Goal: Information Seeking & Learning: Learn about a topic

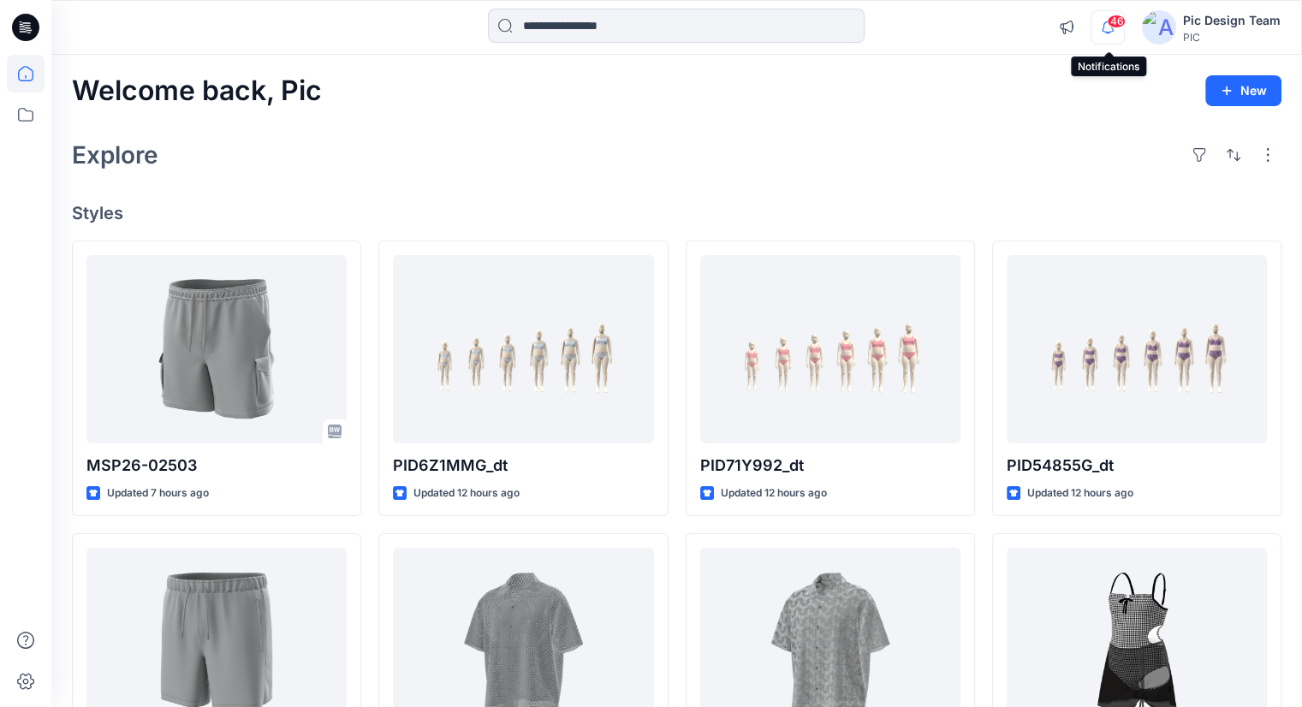
click at [1113, 29] on icon "button" at bounding box center [1107, 27] width 33 height 34
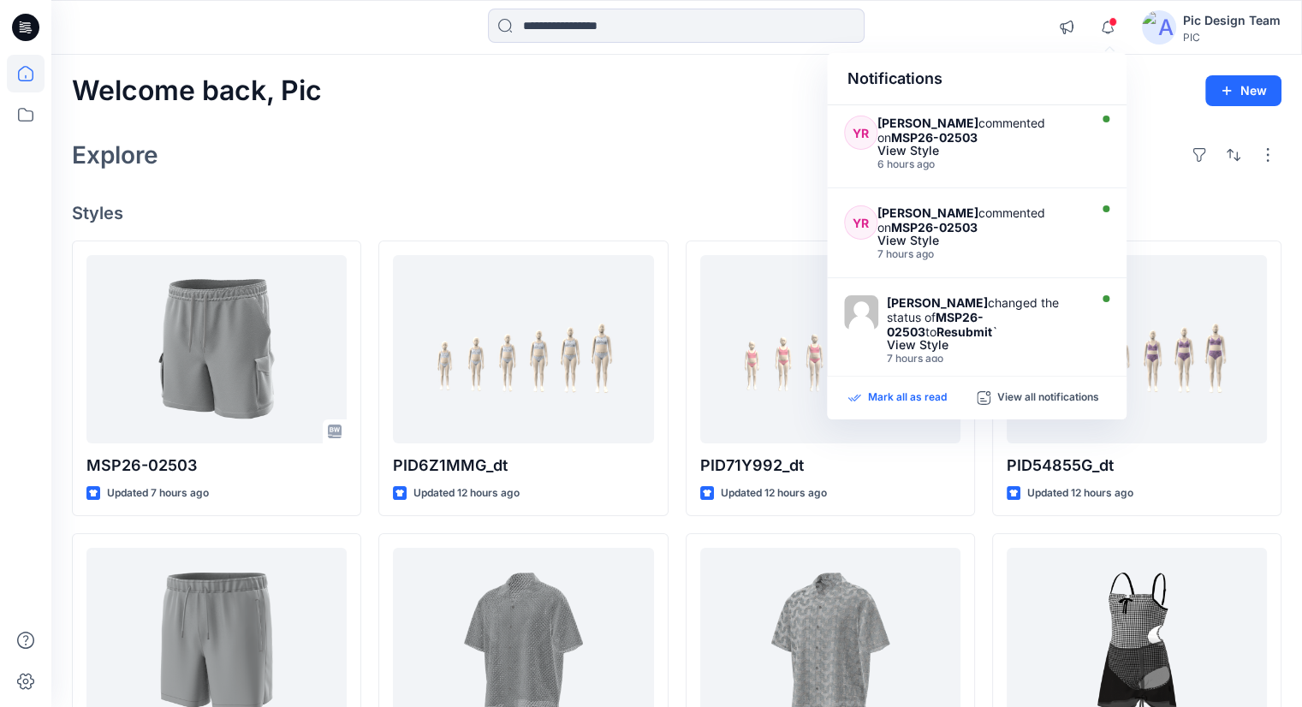
click at [911, 391] on p "Mark all as read" at bounding box center [907, 397] width 79 height 15
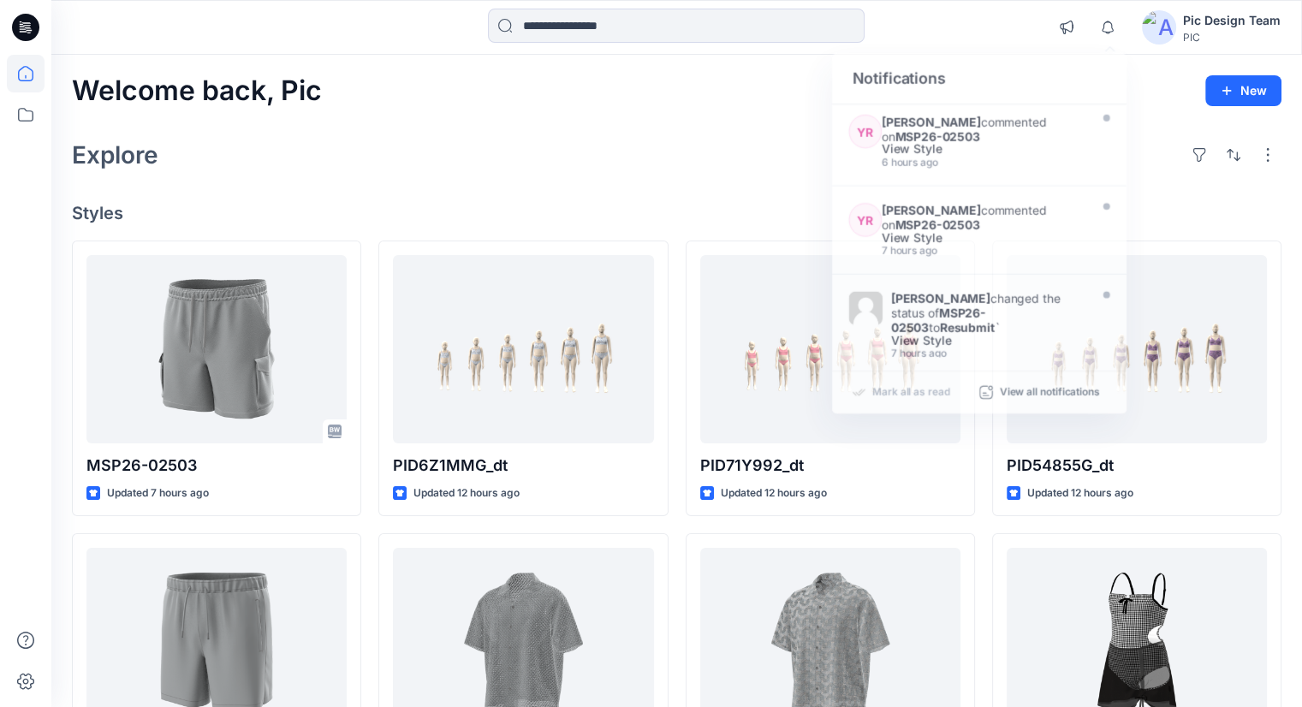
click at [665, 188] on div "Welcome back, Pic New Explore Styles MSP26-02503 Updated 7 hours ago MSP26-0211…" at bounding box center [676, 620] width 1250 height 1130
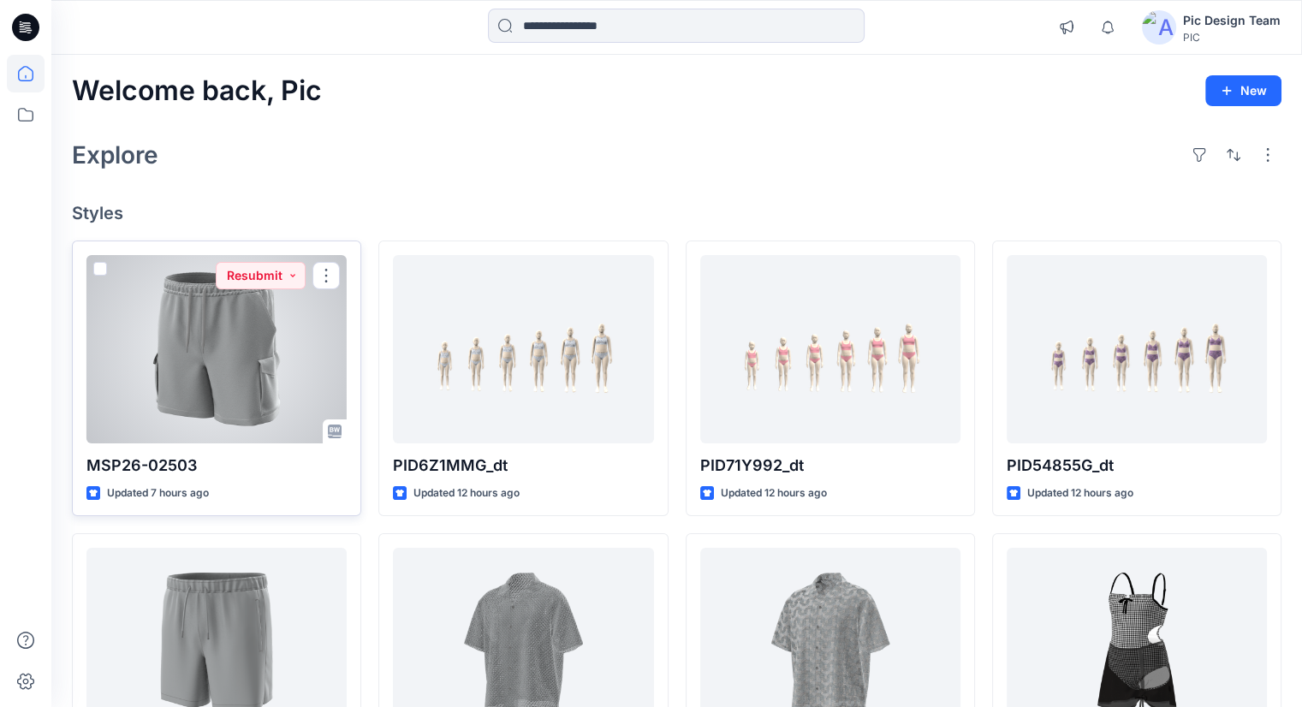
click at [205, 422] on div at bounding box center [216, 349] width 260 height 188
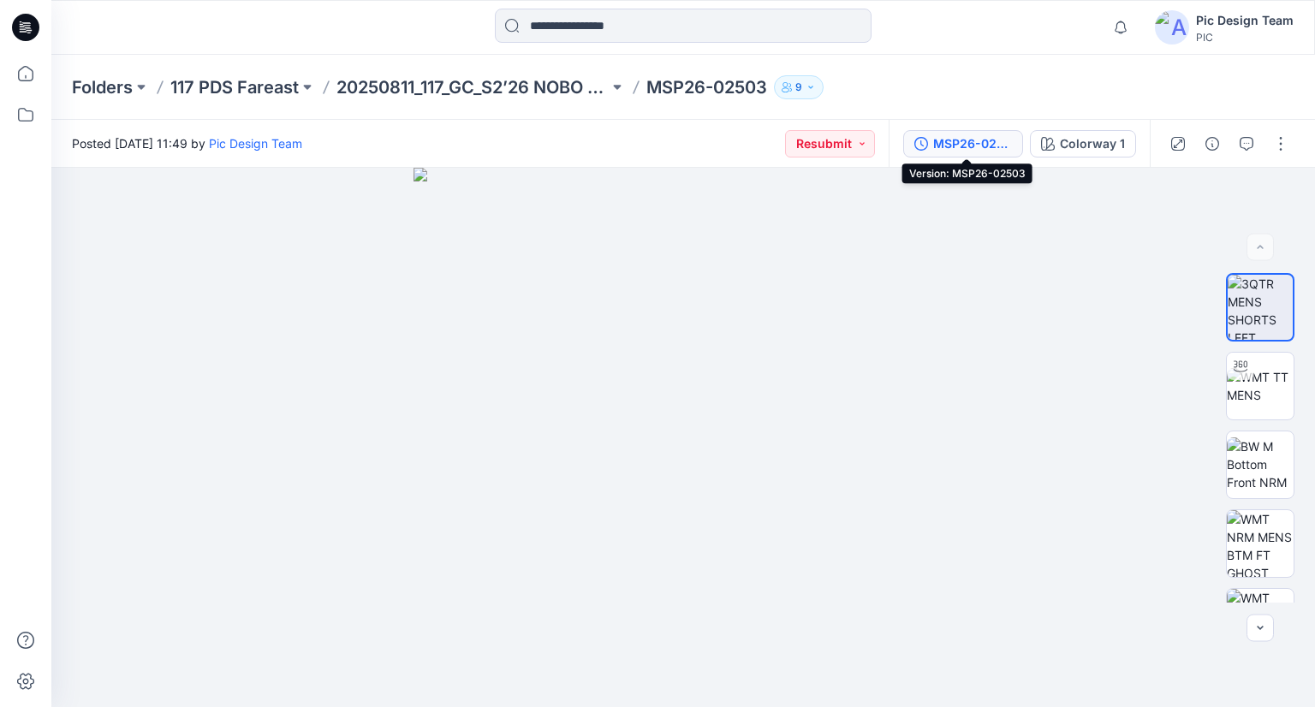
click at [998, 145] on div "MSP26-02503" at bounding box center [972, 143] width 79 height 19
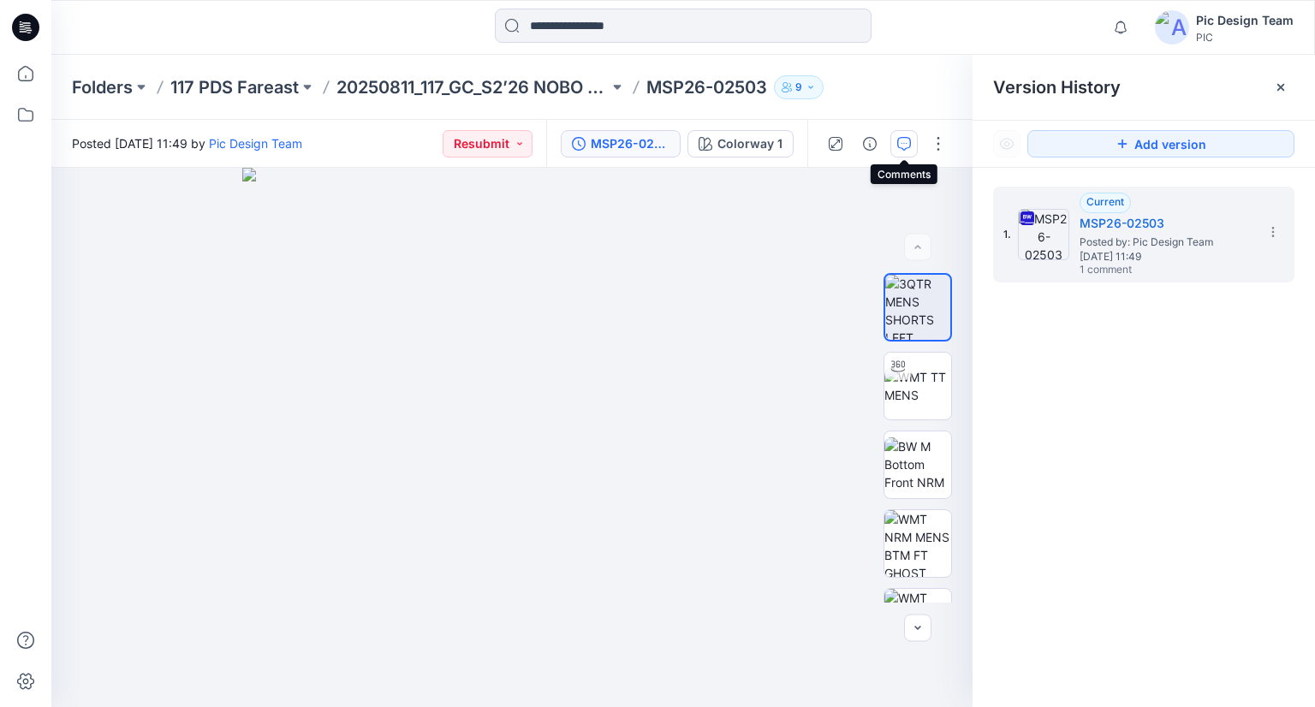
click at [899, 138] on icon "button" at bounding box center [904, 144] width 14 height 14
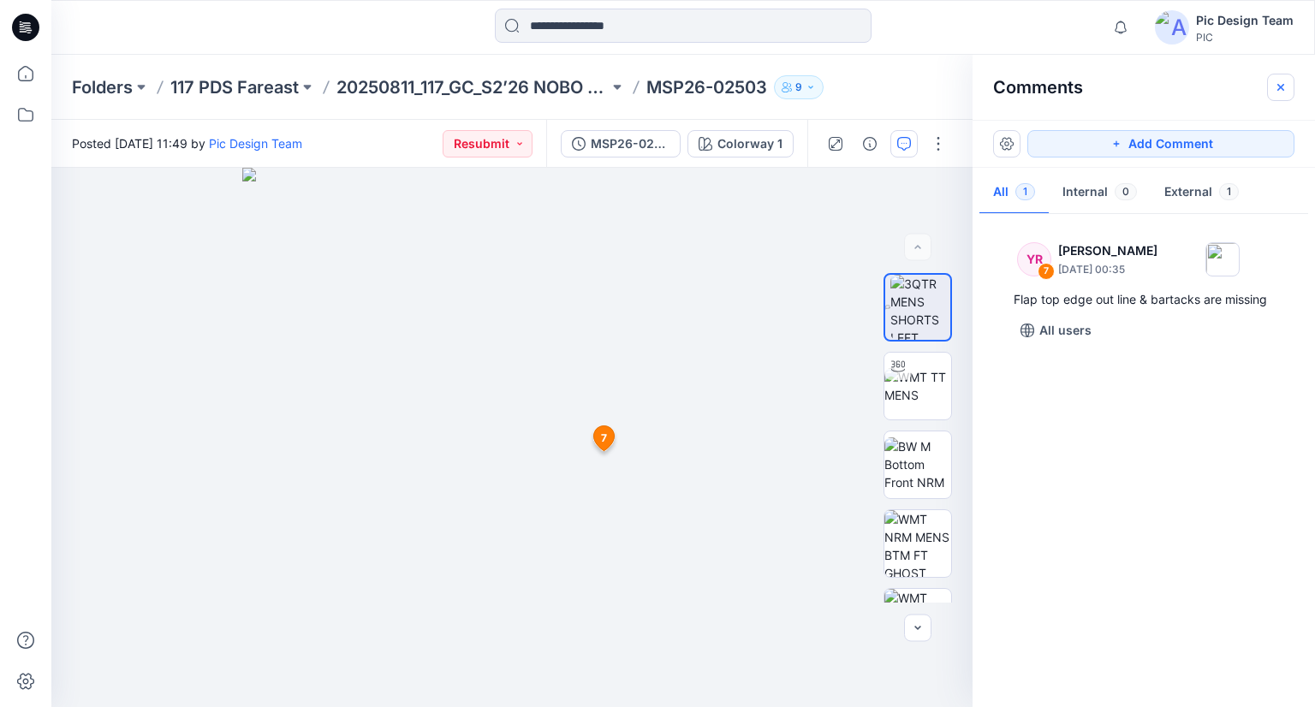
click at [1285, 81] on icon "button" at bounding box center [1281, 87] width 14 height 14
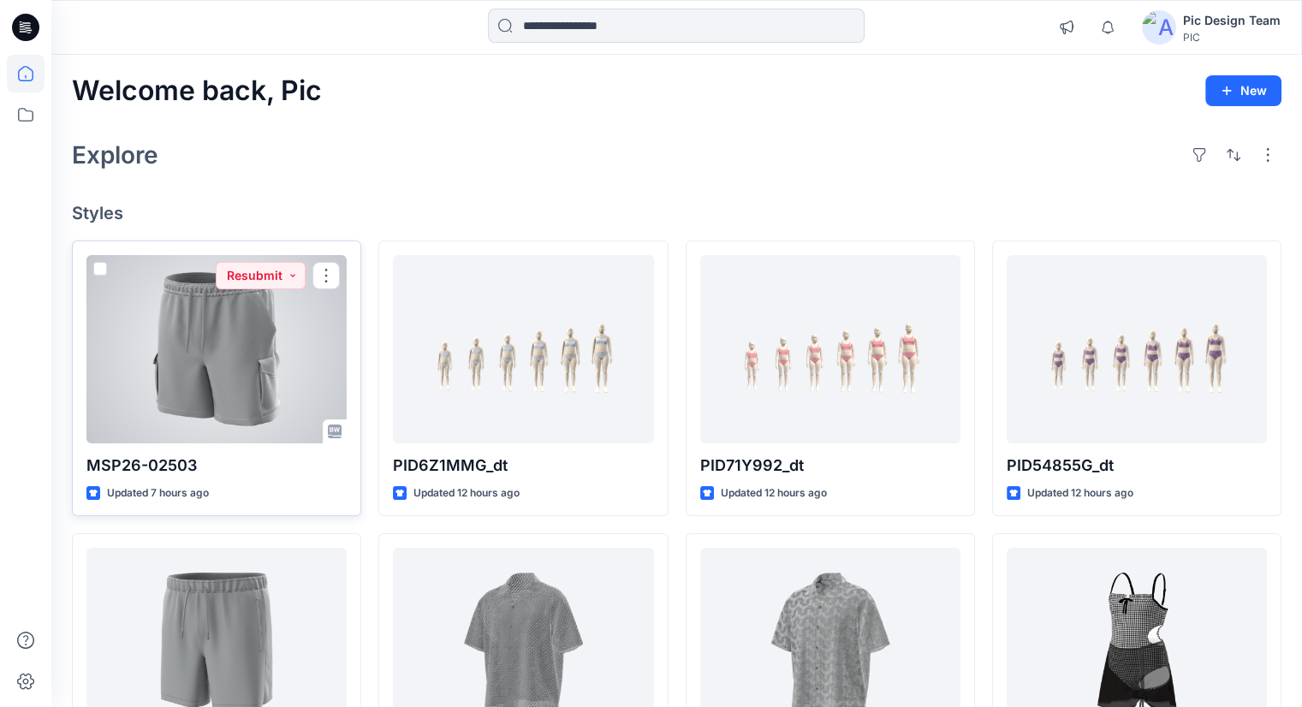
click at [220, 371] on div at bounding box center [216, 349] width 260 height 188
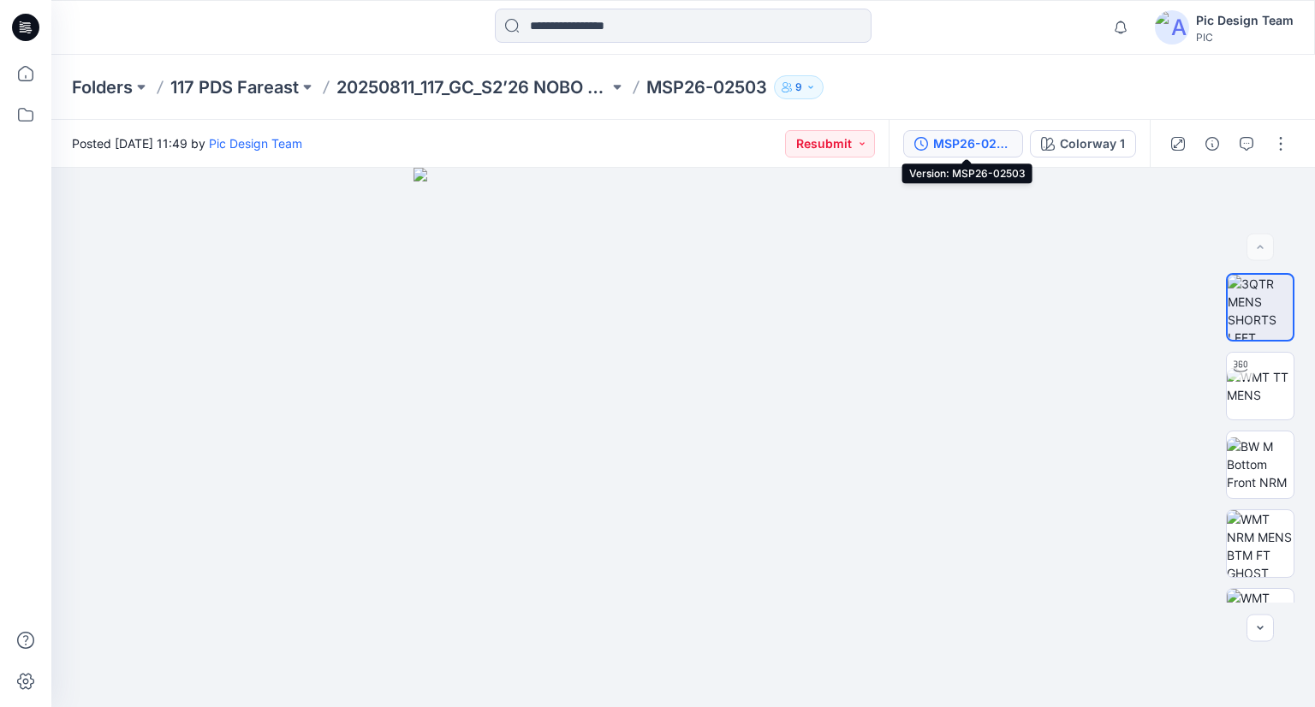
click at [971, 141] on div "MSP26-02503" at bounding box center [972, 143] width 79 height 19
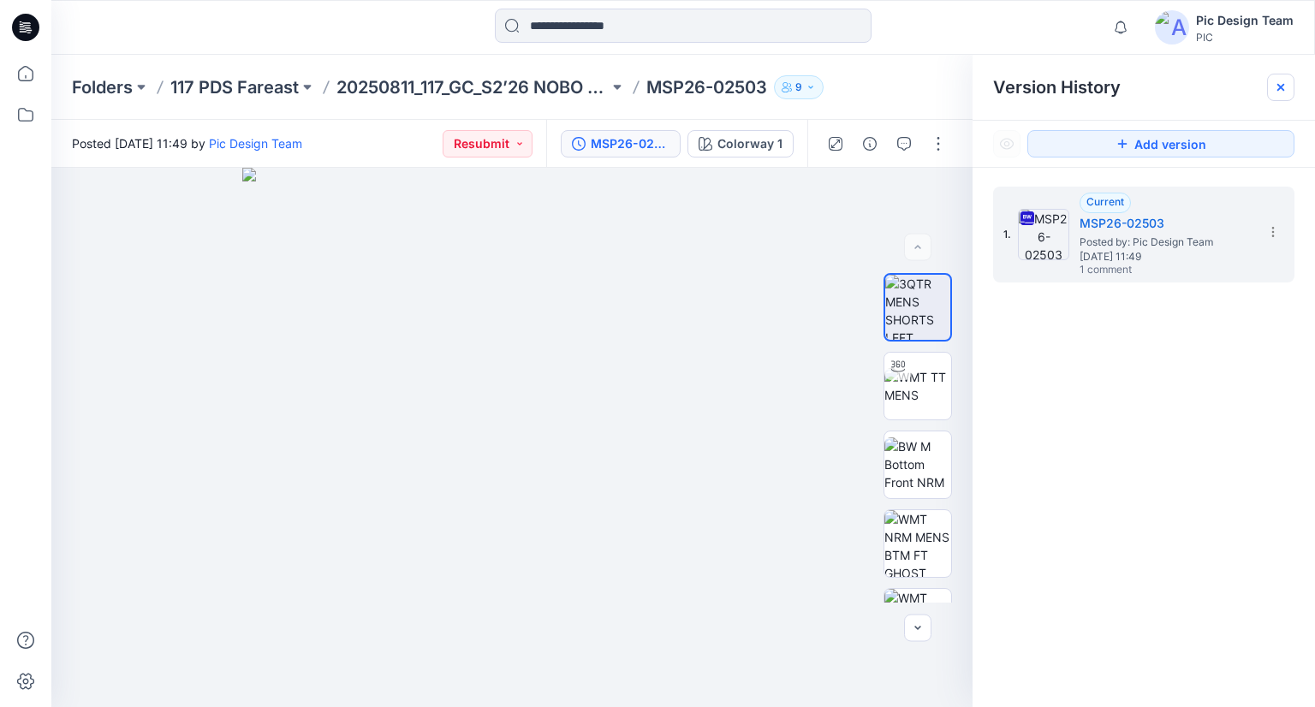
click at [1279, 82] on icon at bounding box center [1281, 87] width 14 height 14
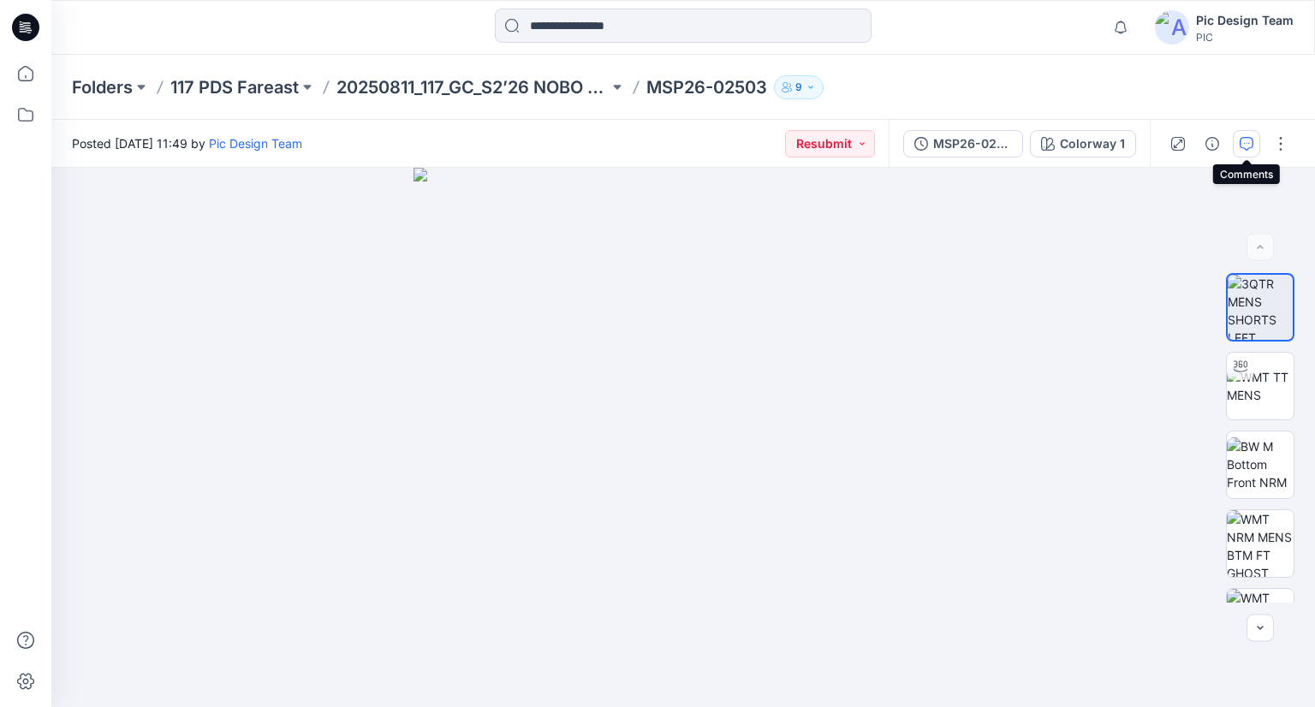
click at [1253, 156] on button "button" at bounding box center [1245, 143] width 27 height 27
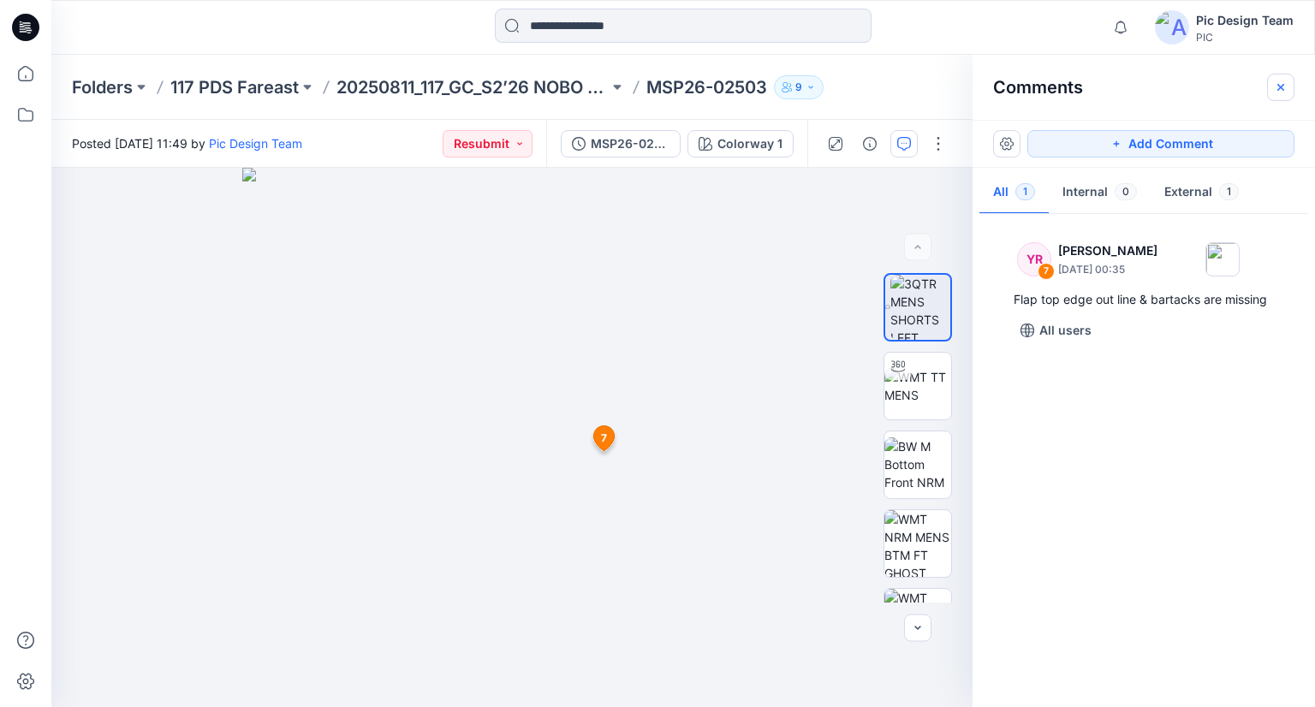
click at [1279, 90] on icon "button" at bounding box center [1281, 87] width 14 height 14
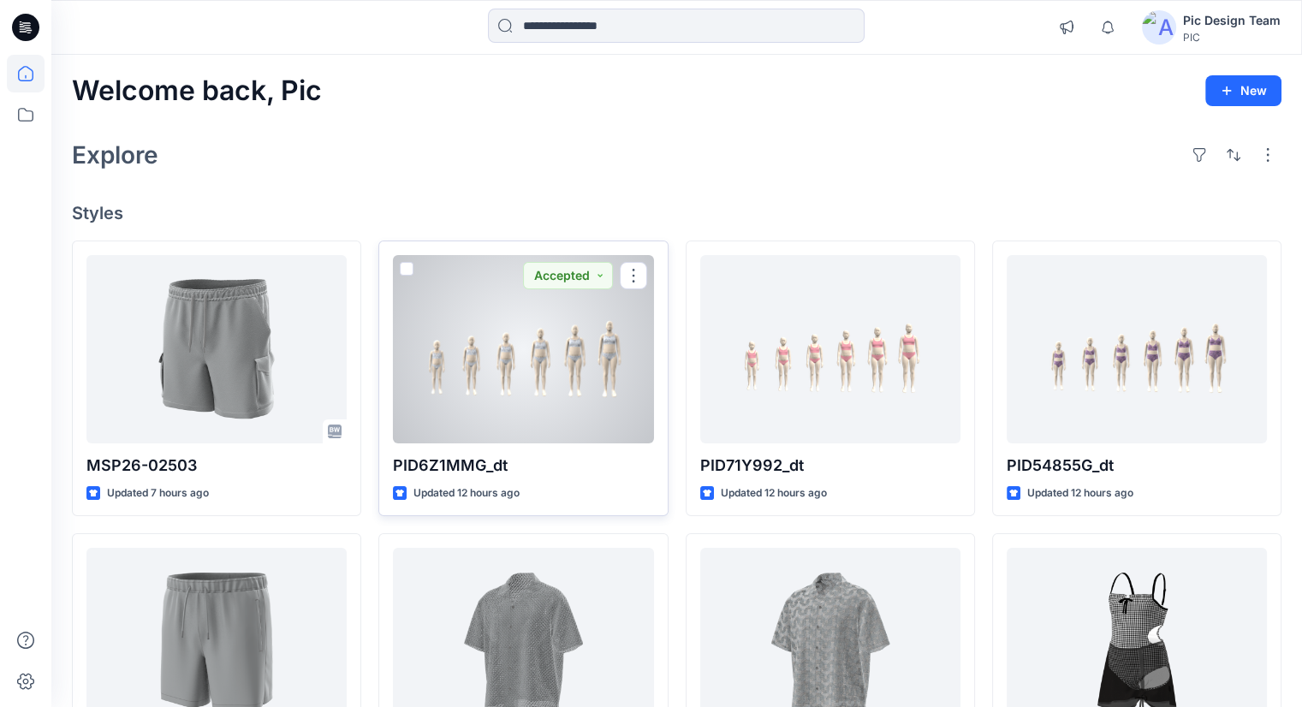
click at [452, 333] on div at bounding box center [523, 349] width 260 height 188
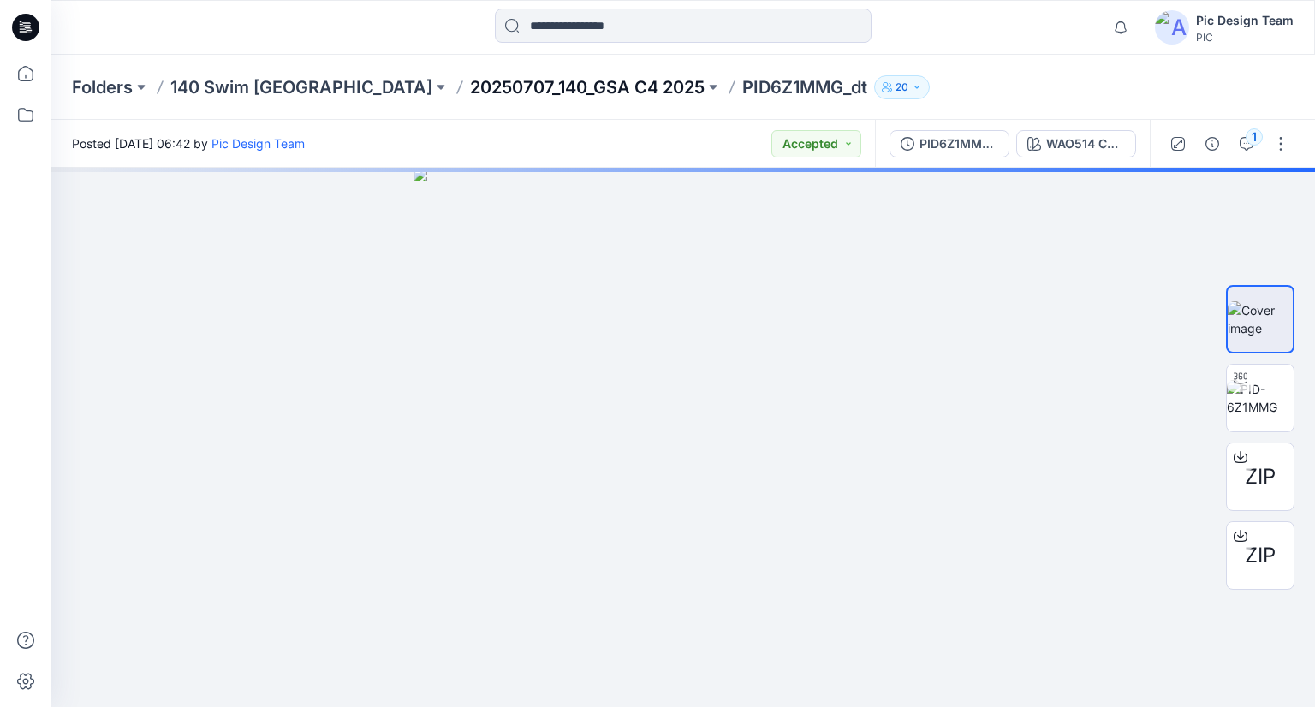
click at [478, 92] on p "20250707_140_GSA C4 2025" at bounding box center [587, 87] width 235 height 24
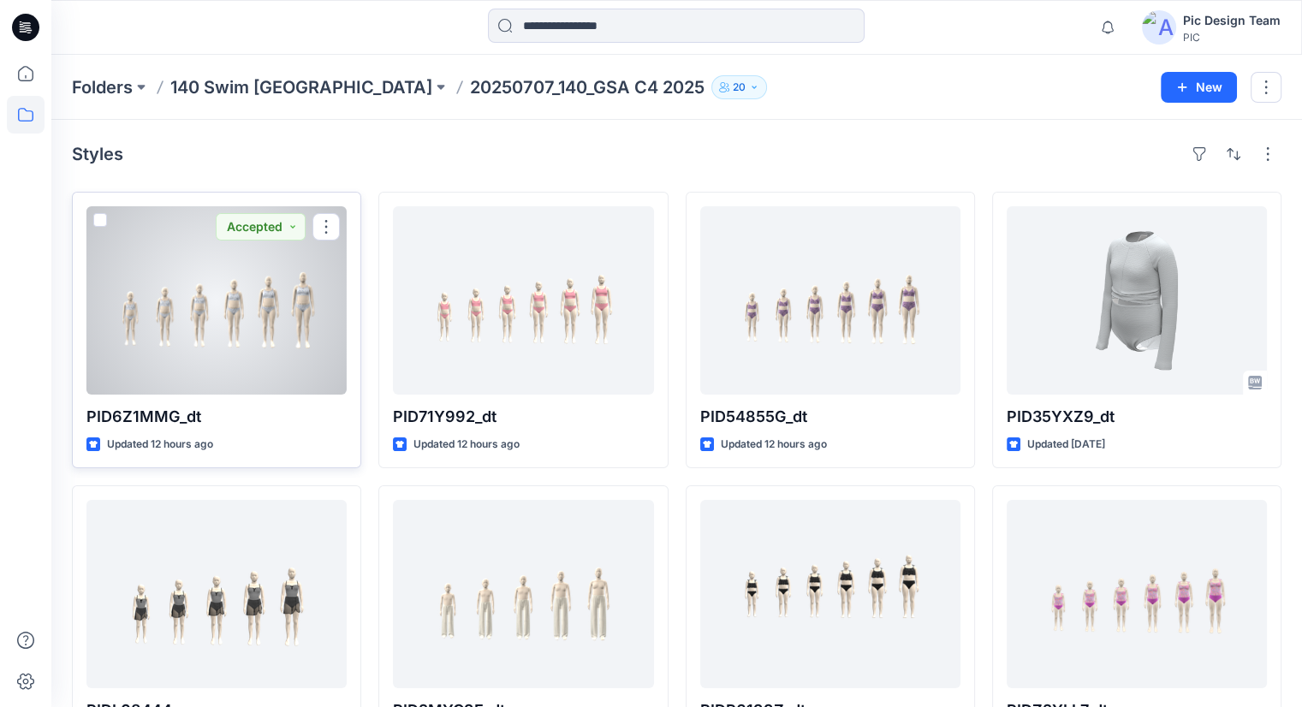
click at [321, 322] on div at bounding box center [216, 300] width 260 height 188
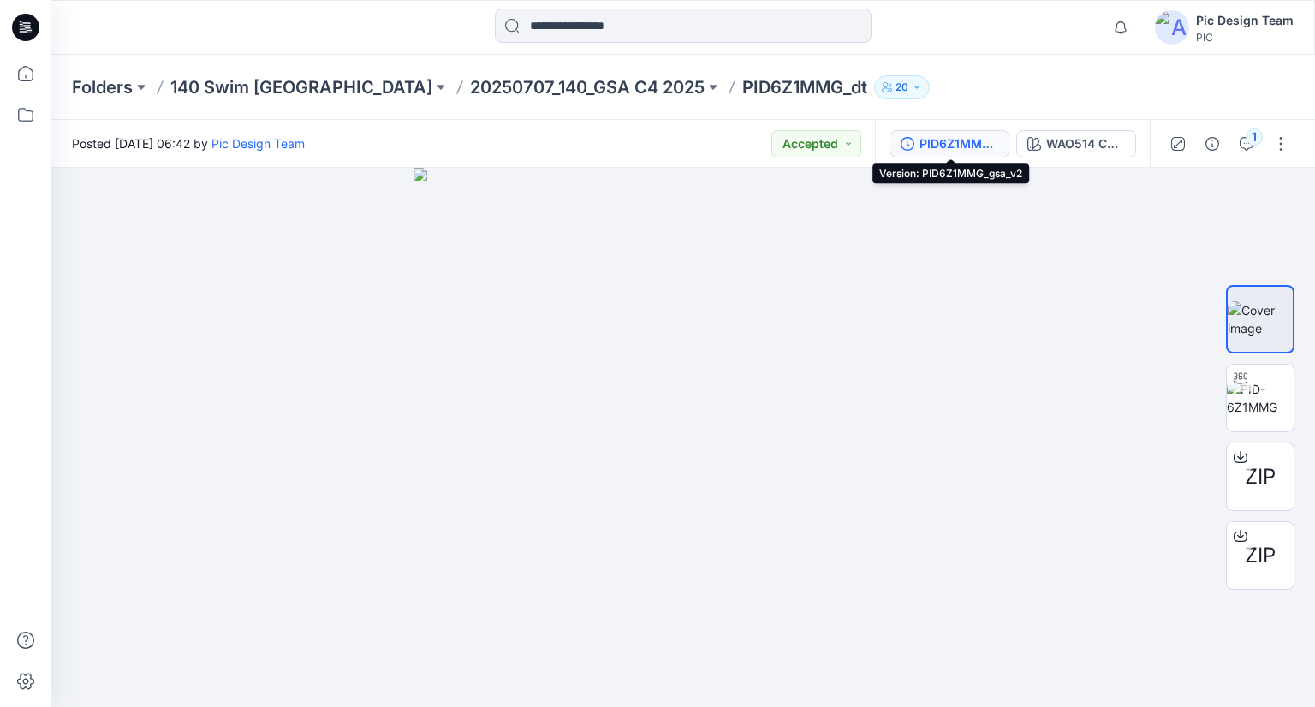
click at [979, 140] on div "PID6Z1MMG_gsa_v2" at bounding box center [958, 143] width 79 height 19
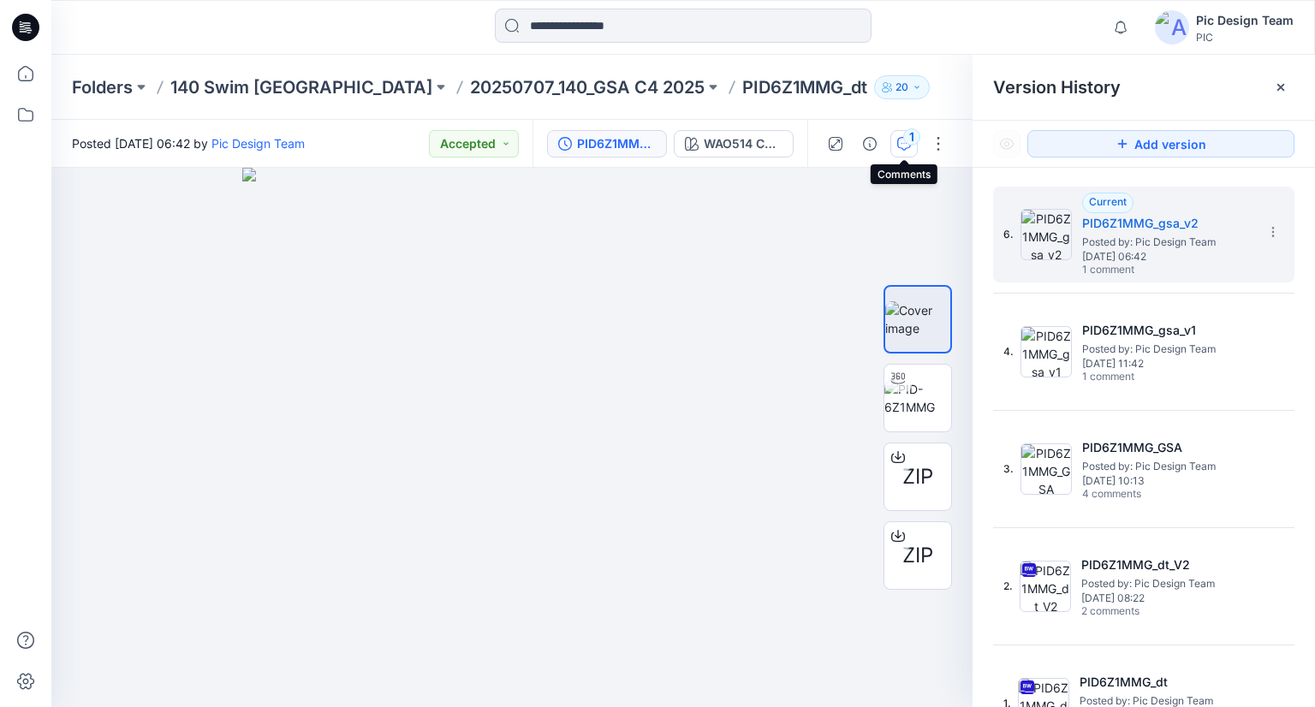
click at [903, 145] on icon "button" at bounding box center [904, 144] width 14 height 14
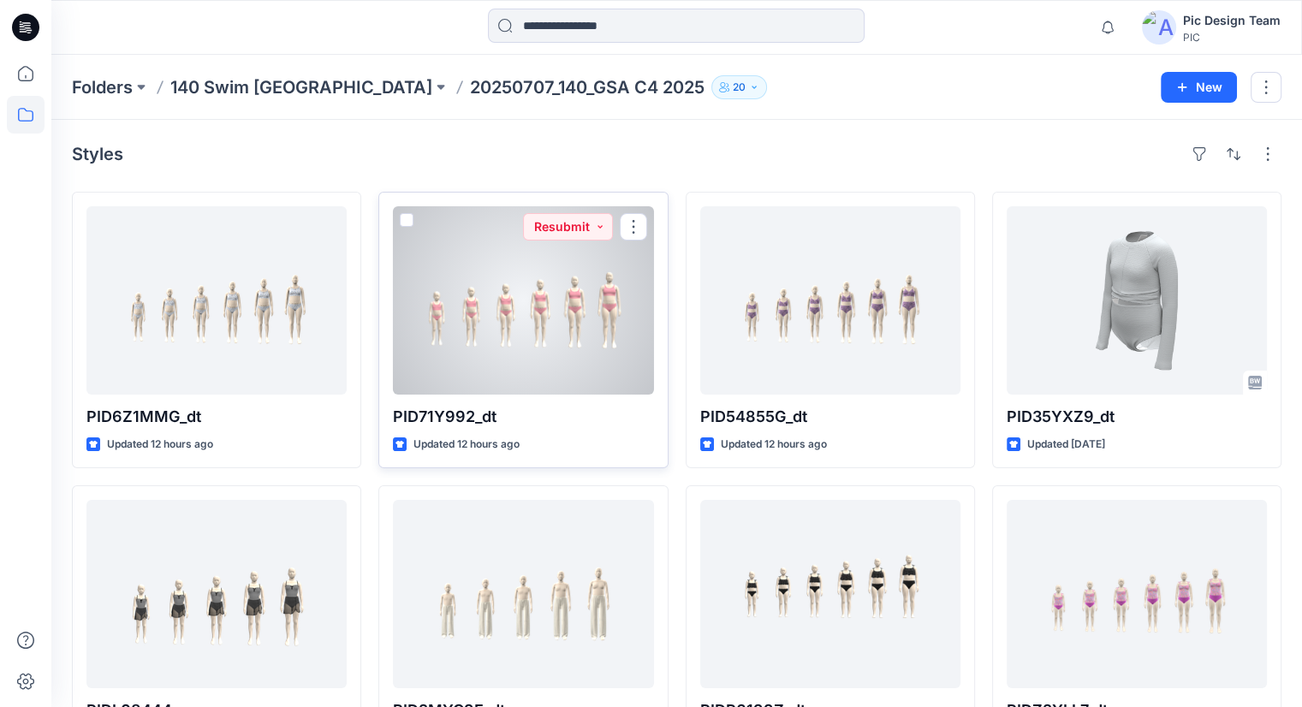
click at [486, 276] on div at bounding box center [523, 300] width 260 height 188
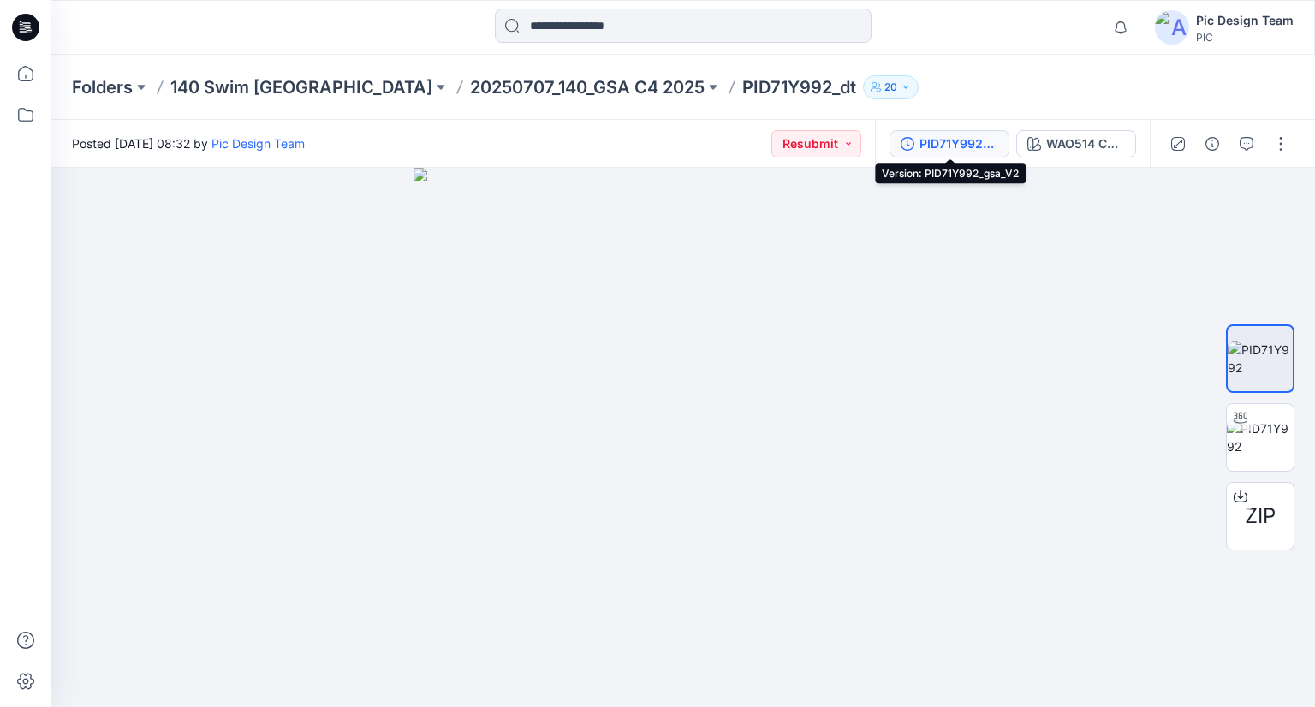
click at [942, 136] on div "PID71Y992_gsa_V2" at bounding box center [958, 143] width 79 height 19
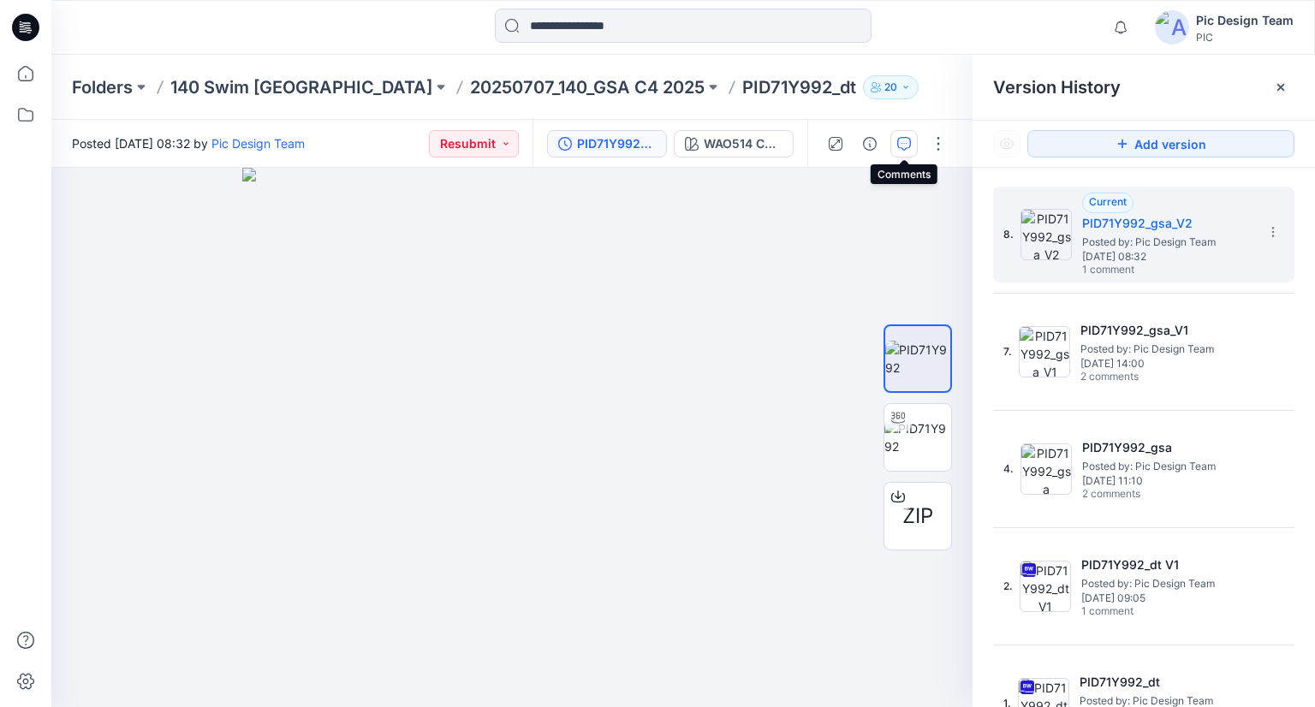
click at [905, 145] on icon "button" at bounding box center [904, 144] width 14 height 14
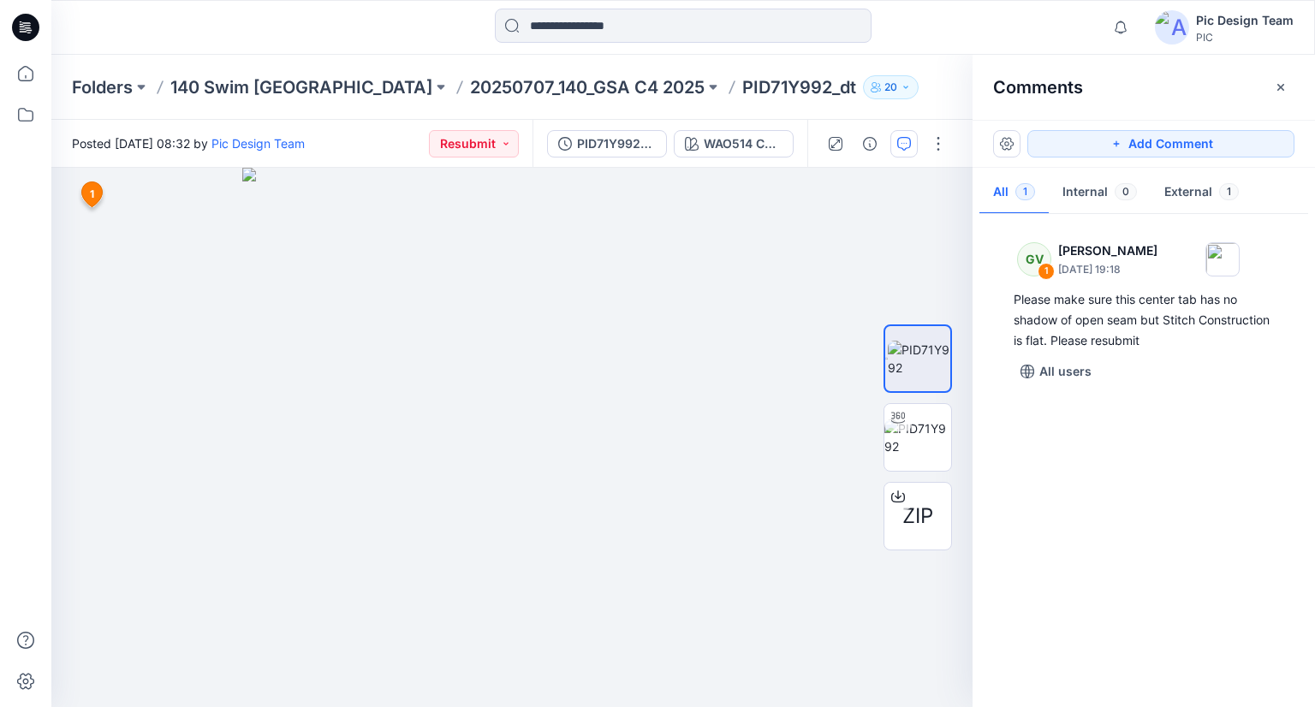
click at [905, 145] on icon "button" at bounding box center [904, 144] width 14 height 14
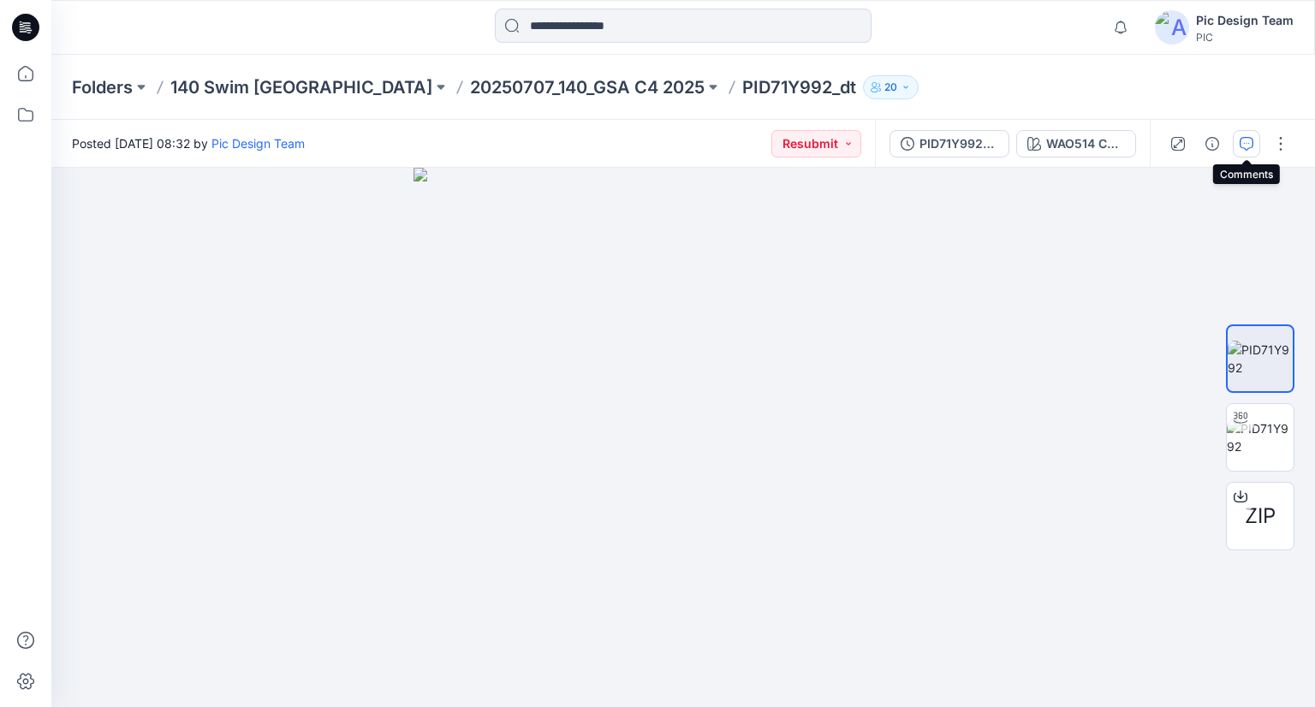
click at [1238, 151] on button "button" at bounding box center [1245, 143] width 27 height 27
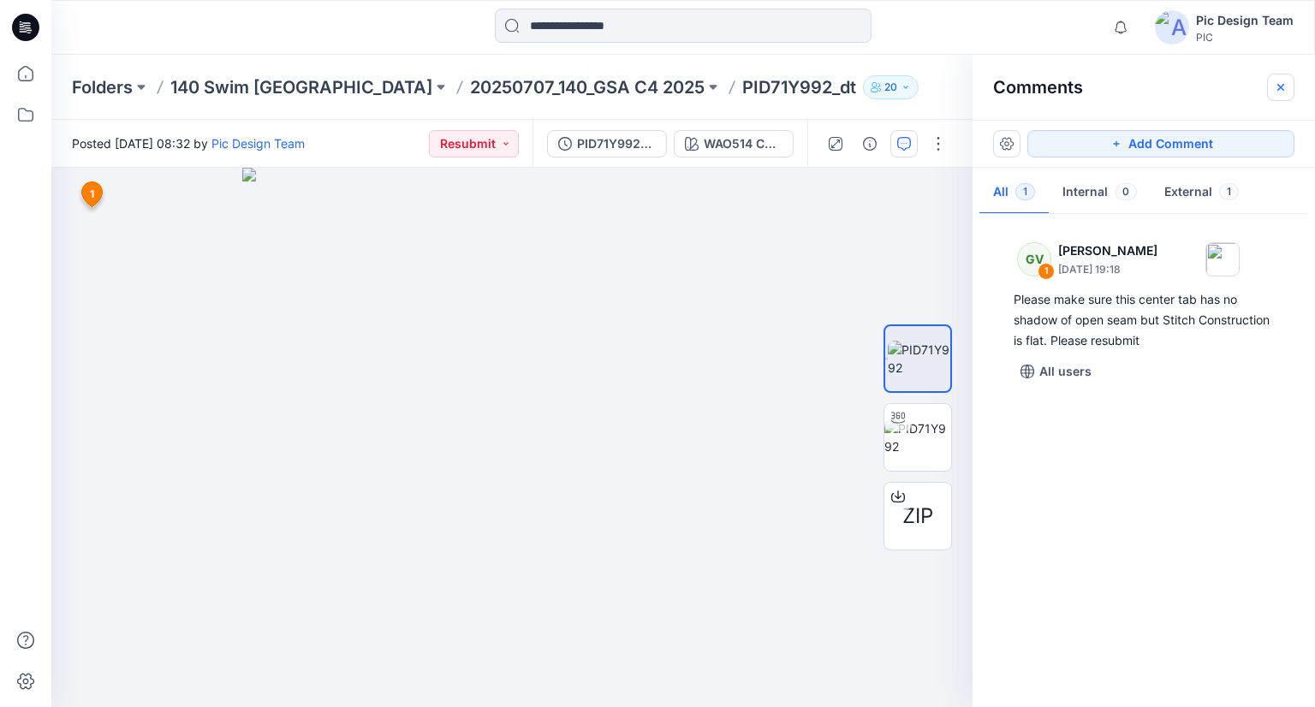
click at [1270, 92] on button "button" at bounding box center [1280, 87] width 27 height 27
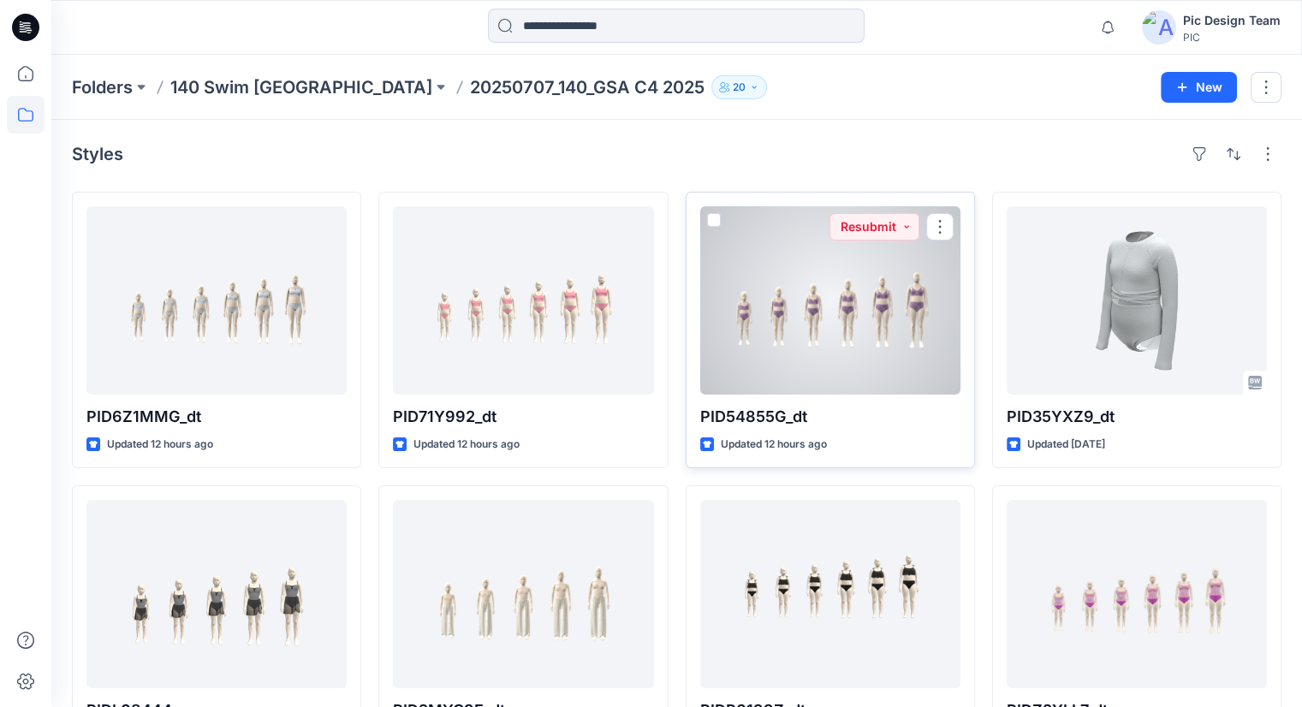
click at [788, 337] on div at bounding box center [830, 300] width 260 height 188
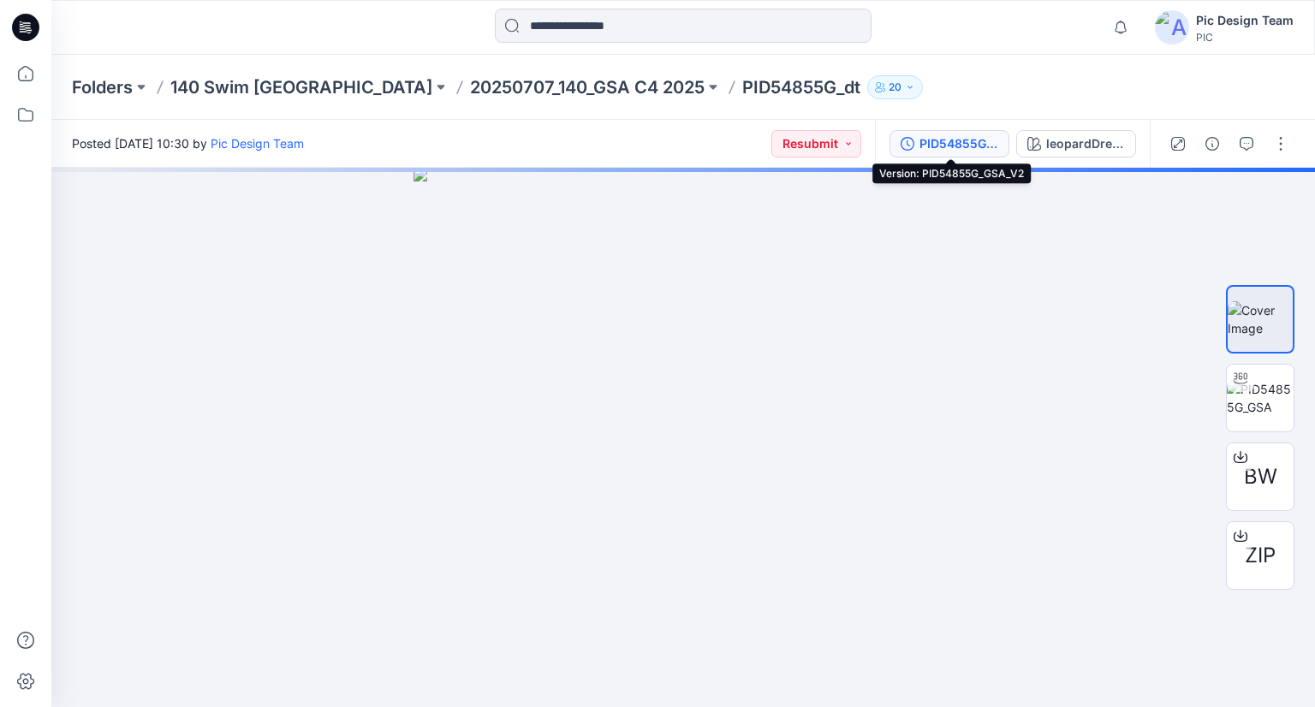
click at [943, 149] on div "PID54855G_GSA_V2" at bounding box center [958, 143] width 79 height 19
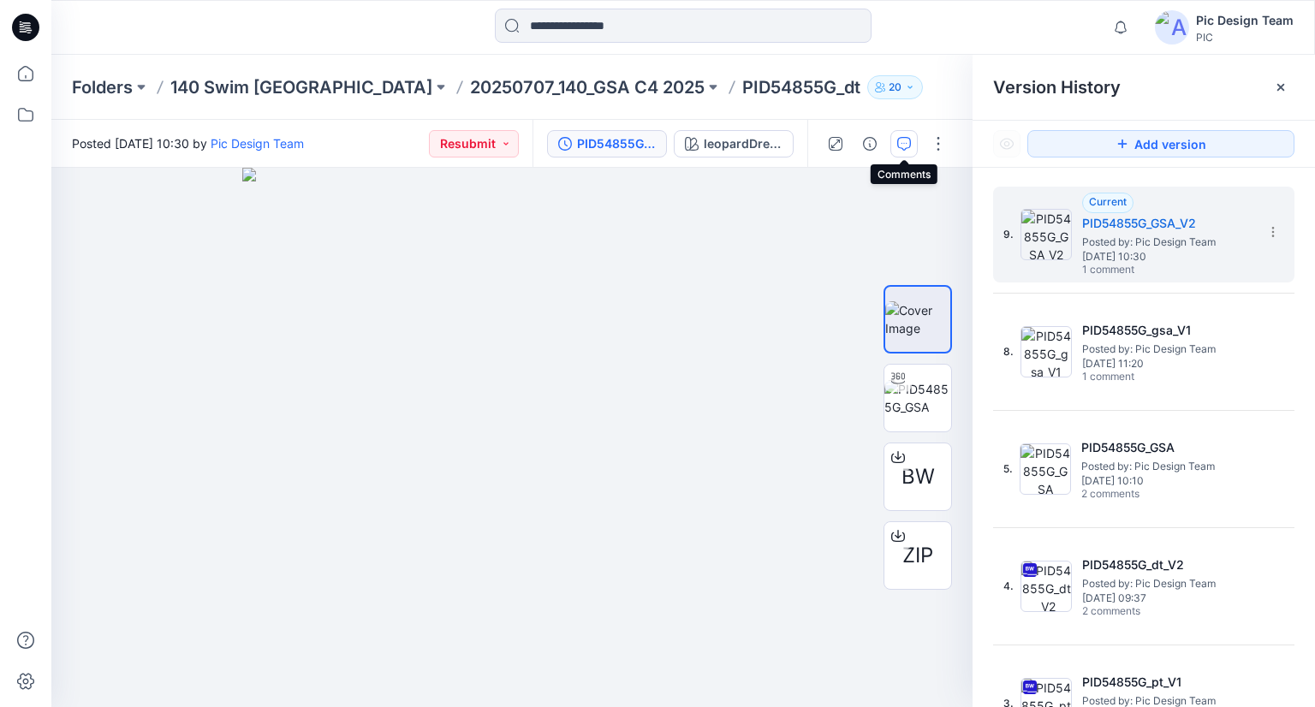
click at [894, 134] on button "button" at bounding box center [903, 143] width 27 height 27
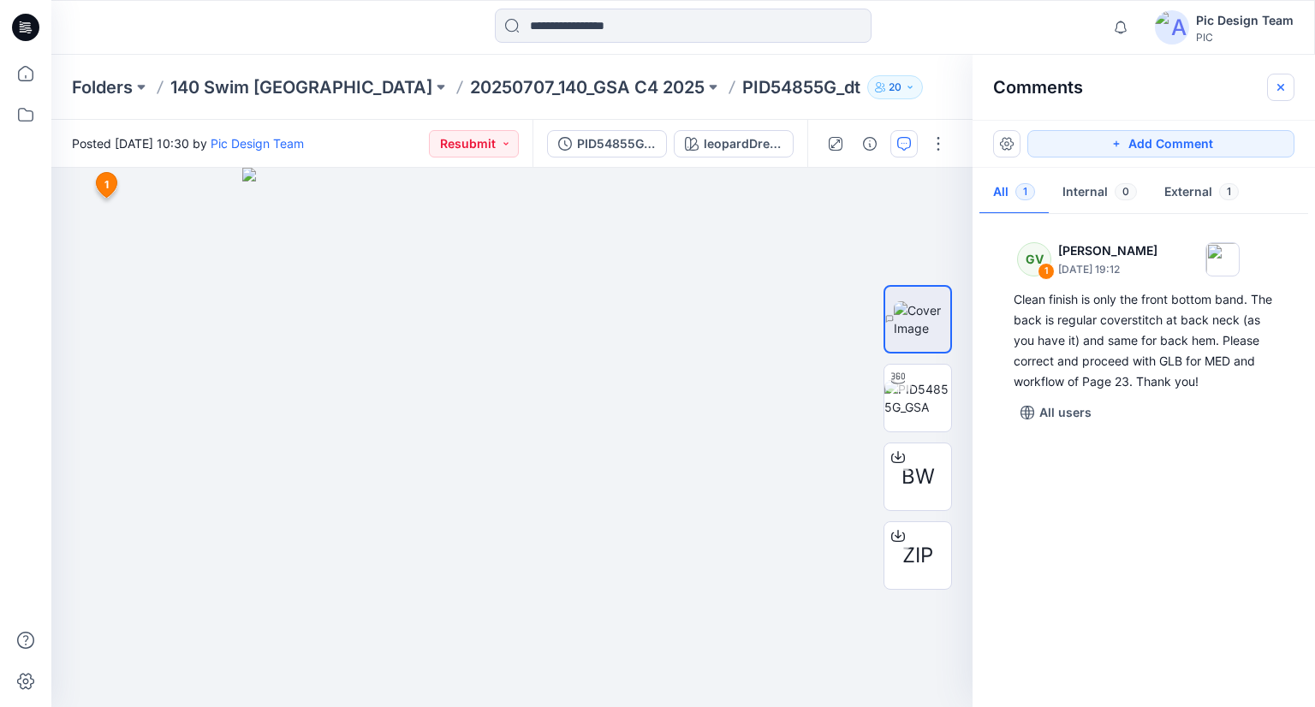
click at [1280, 91] on icon "button" at bounding box center [1281, 87] width 14 height 14
